Goal: Find specific page/section: Find specific page/section

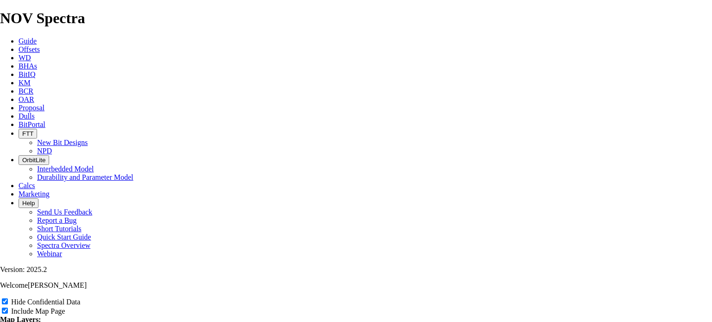
scroll to position [1901, 0]
click at [19, 112] on icon at bounding box center [19, 116] width 0 height 8
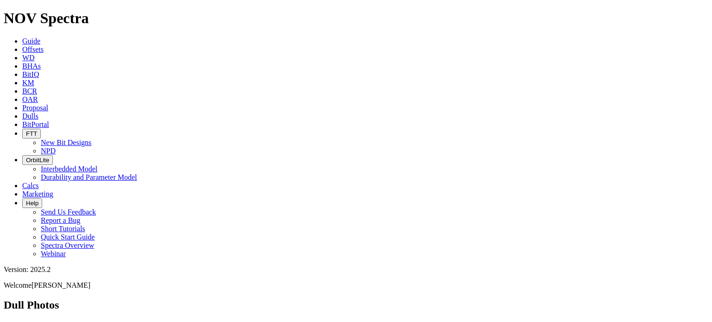
drag, startPoint x: 528, startPoint y: 47, endPoint x: 478, endPoint y: 42, distance: 50.3
click at [478, 299] on div "Dull Photos Want to upload Dull Photos directly from your iPhone or Android? Cl…" at bounding box center [356, 324] width 705 height 50
type input "a314994"
